Goal: Information Seeking & Learning: Learn about a topic

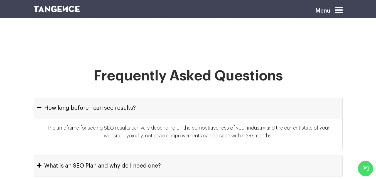
scroll to position [2254, 0]
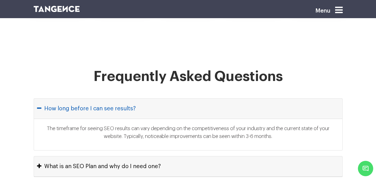
click at [40, 105] on icon "button" at bounding box center [39, 108] width 4 height 6
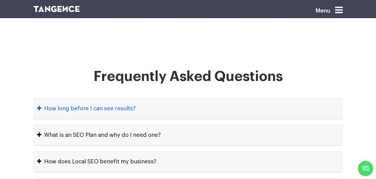
click at [40, 105] on icon "button" at bounding box center [39, 108] width 4 height 6
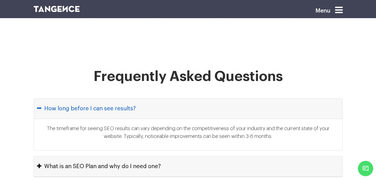
click at [40, 105] on icon "button" at bounding box center [39, 108] width 4 height 6
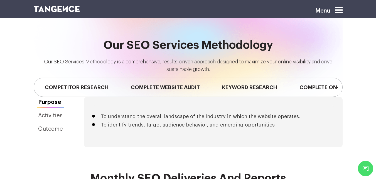
scroll to position [1259, 0]
click at [51, 110] on link "Activities" at bounding box center [51, 115] width 34 height 11
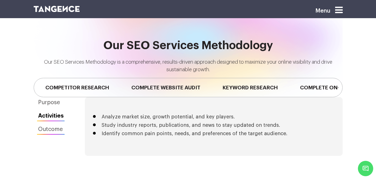
click at [51, 124] on link "Outcome" at bounding box center [51, 129] width 35 height 11
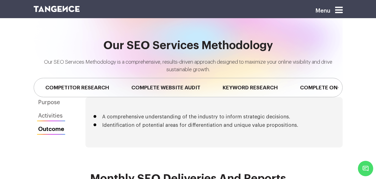
click at [50, 110] on link "Activities" at bounding box center [51, 115] width 35 height 11
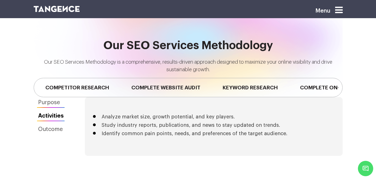
click at [52, 97] on link "Purpose" at bounding box center [51, 102] width 35 height 11
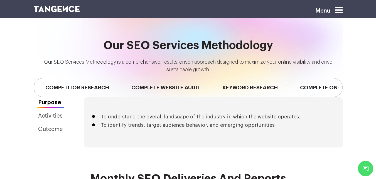
click at [281, 122] on li "To identify trends, target audience behavior, and emerging opprtunities" at bounding box center [213, 125] width 225 height 6
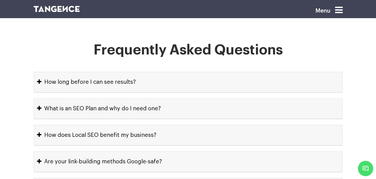
scroll to position [2306, 0]
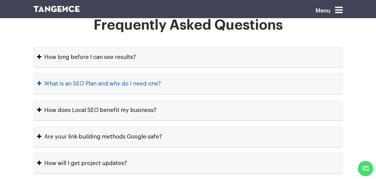
click at [55, 74] on button "What is an SEO Plan and why do I need one?" at bounding box center [188, 84] width 309 height 20
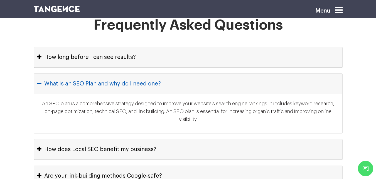
click at [50, 74] on button "What is an SEO Plan and why do I need one?" at bounding box center [188, 84] width 309 height 20
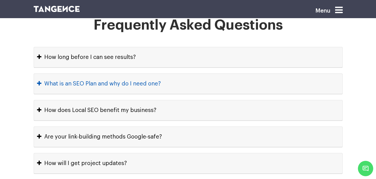
click at [50, 74] on button "What is an SEO Plan and why do I need one?" at bounding box center [188, 84] width 309 height 20
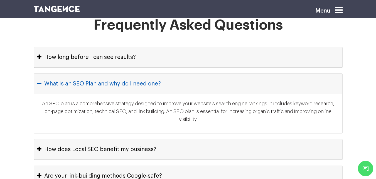
click at [50, 74] on button "What is an SEO Plan and why do I need one?" at bounding box center [188, 84] width 309 height 20
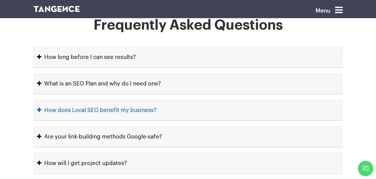
click at [38, 107] on icon "button" at bounding box center [39, 110] width 4 height 6
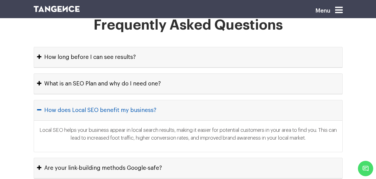
click at [39, 107] on icon "button" at bounding box center [39, 110] width 4 height 6
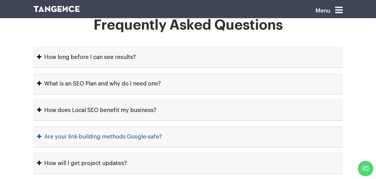
click at [42, 126] on button "Are your link-building methods Google-safe?" at bounding box center [188, 136] width 309 height 20
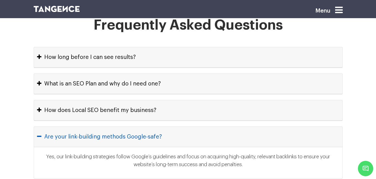
click at [42, 126] on button "Are your link-building methods Google-safe?" at bounding box center [188, 136] width 309 height 20
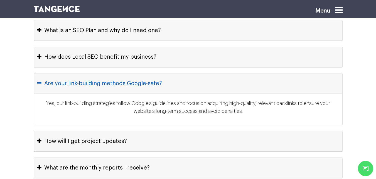
scroll to position [2361, 0]
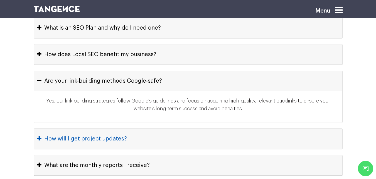
click at [41, 135] on icon "button" at bounding box center [39, 138] width 4 height 6
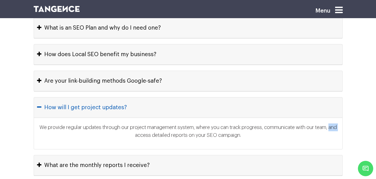
click at [41, 123] on p "We provide regular updates through our project management system, where you can…" at bounding box center [189, 133] width 298 height 20
click at [40, 104] on icon "button" at bounding box center [39, 107] width 4 height 6
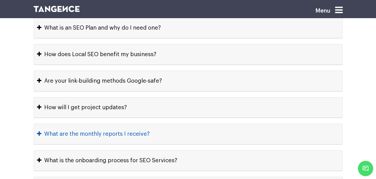
click at [34, 124] on button "What are the monthly reports I receive?" at bounding box center [188, 134] width 309 height 20
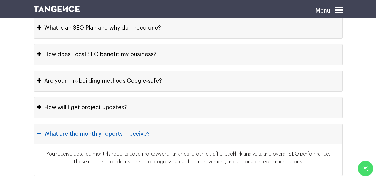
click at [36, 124] on button "What are the monthly reports I receive?" at bounding box center [188, 134] width 309 height 20
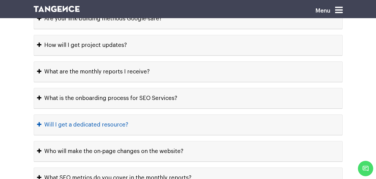
scroll to position [2445, 0]
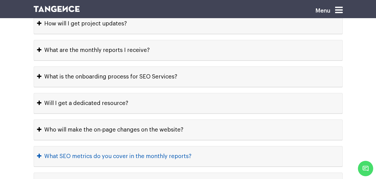
click at [39, 153] on icon "button" at bounding box center [39, 156] width 4 height 6
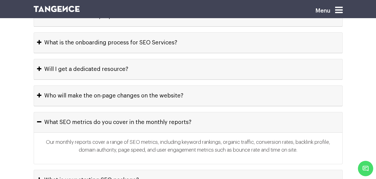
scroll to position [2584, 0]
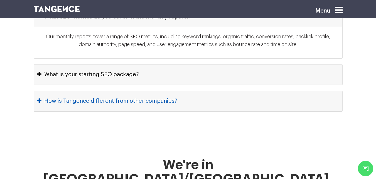
click at [35, 91] on button "How is Tangence different from other companies?" at bounding box center [188, 101] width 309 height 20
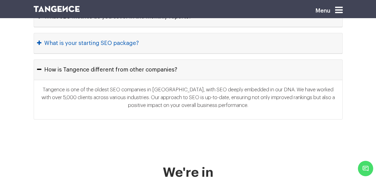
click at [37, 33] on button "What is your starting SEO package?" at bounding box center [188, 43] width 309 height 20
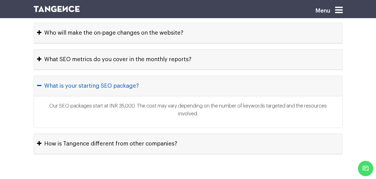
scroll to position [2529, 0]
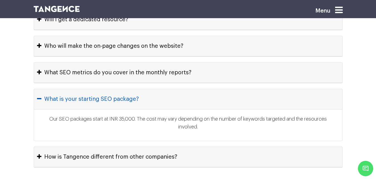
click at [38, 89] on button "What is your starting SEO package?" at bounding box center [188, 99] width 309 height 20
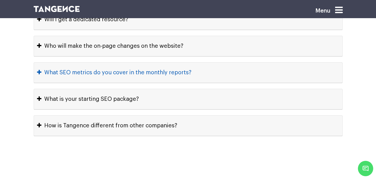
click at [38, 69] on icon "button" at bounding box center [39, 72] width 4 height 6
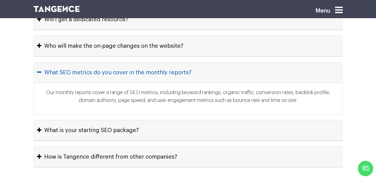
click at [38, 69] on icon "button" at bounding box center [39, 72] width 4 height 6
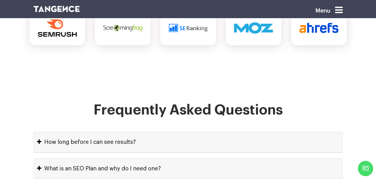
scroll to position [2194, 0]
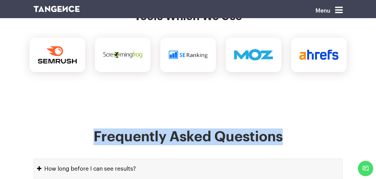
drag, startPoint x: 281, startPoint y: 116, endPoint x: 54, endPoint y: 120, distance: 227.1
click at [54, 128] on h1 "Frequently Asked Questions" at bounding box center [188, 143] width 309 height 30
click at [104, 128] on h1 "Frequently Asked Questions" at bounding box center [188, 143] width 309 height 30
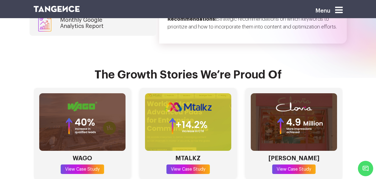
scroll to position [1581, 0]
